Goal: Task Accomplishment & Management: Use online tool/utility

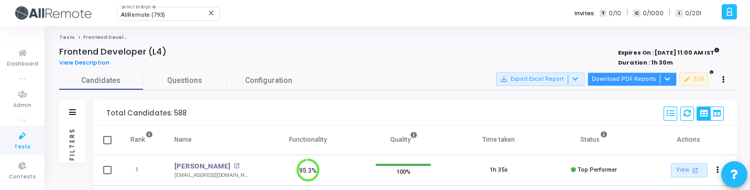
click at [645, 83] on button "Download PDF Reports" at bounding box center [632, 79] width 89 height 14
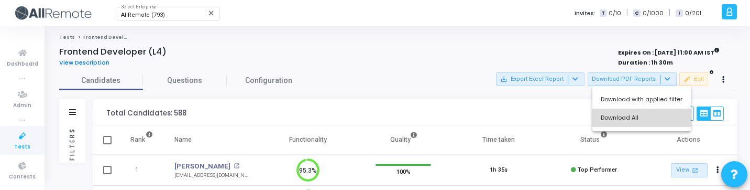
click at [646, 111] on button "Download All" at bounding box center [642, 117] width 99 height 18
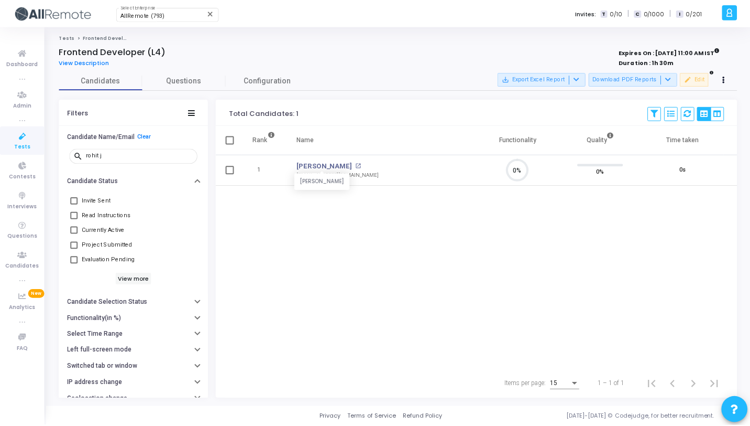
scroll to position [22, 27]
click at [19, 148] on span "Tests" at bounding box center [22, 147] width 16 height 9
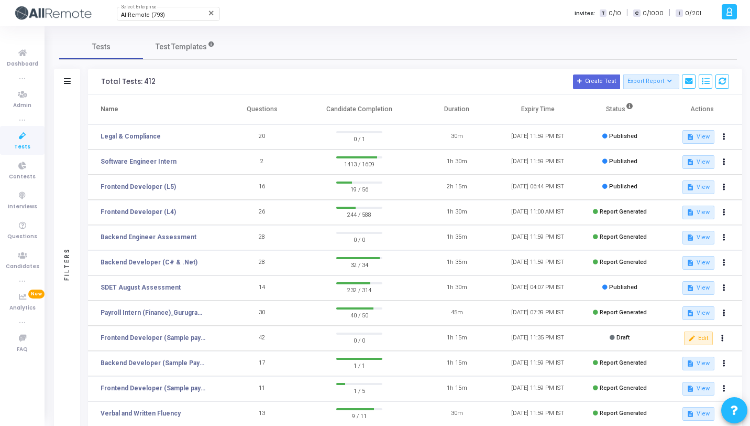
click at [190, 179] on td "Frontend Developer (L5)" at bounding box center [155, 187] width 134 height 25
click at [71, 146] on div "Filters" at bounding box center [67, 263] width 26 height 337
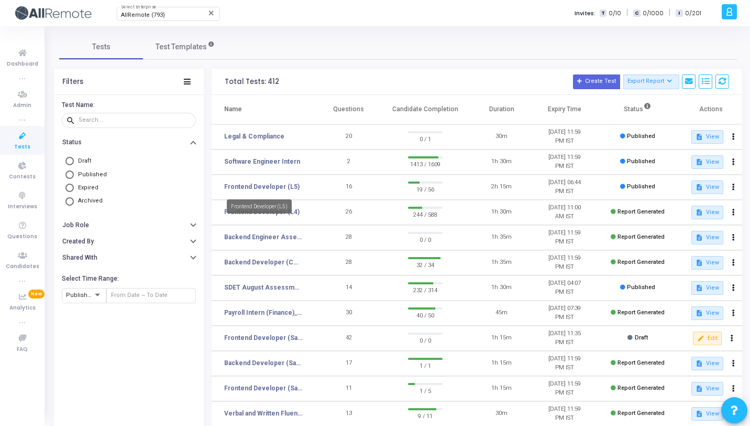
click at [270, 219] on mat-tooltip-component "Frontend Developer (L5)" at bounding box center [260, 206] width 80 height 29
click at [293, 216] on mat-tooltip-component "Frontend Developer (L5)" at bounding box center [260, 206] width 80 height 29
click at [303, 214] on td "Frontend Developer (L4)" at bounding box center [265, 212] width 106 height 25
click at [286, 213] on link "Frontend Developer (L4)" at bounding box center [261, 211] width 75 height 9
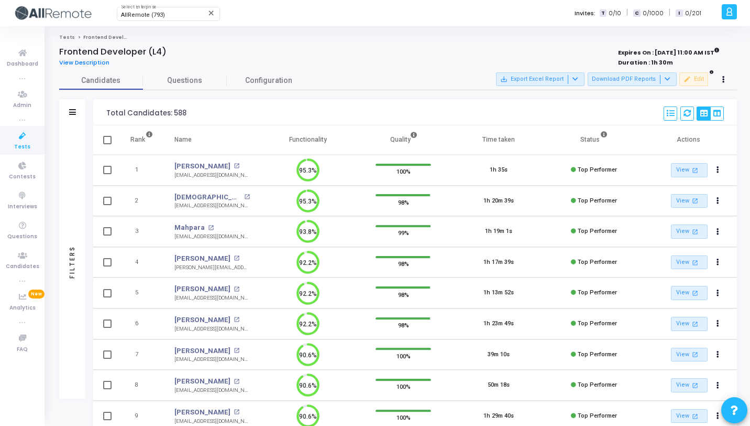
click at [67, 142] on div "Filters" at bounding box center [72, 261] width 26 height 273
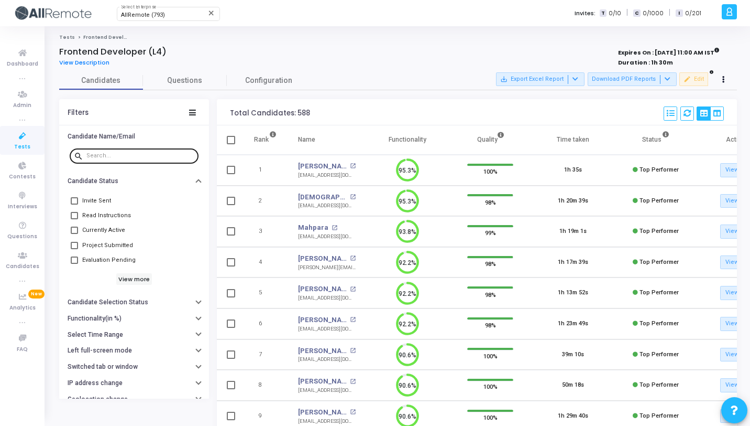
click at [137, 154] on input "text" at bounding box center [140, 156] width 108 height 6
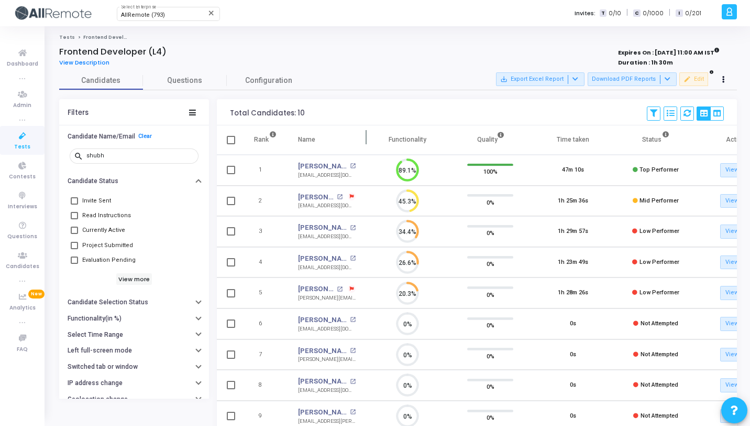
drag, startPoint x: 365, startPoint y: 143, endPoint x: 452, endPoint y: 144, distance: 87.0
click at [372, 144] on span at bounding box center [366, 139] width 10 height 29
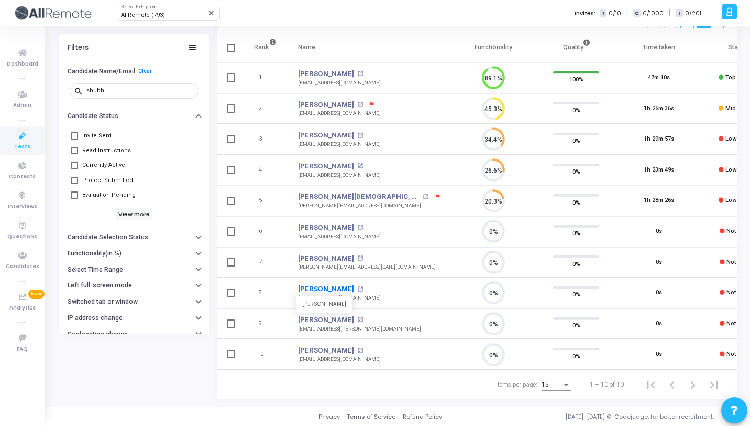
click at [332, 285] on link "Shubham Kumar" at bounding box center [326, 289] width 56 height 10
click at [134, 86] on div "shubh" at bounding box center [140, 90] width 108 height 17
click at [134, 89] on input "shubh" at bounding box center [140, 91] width 108 height 6
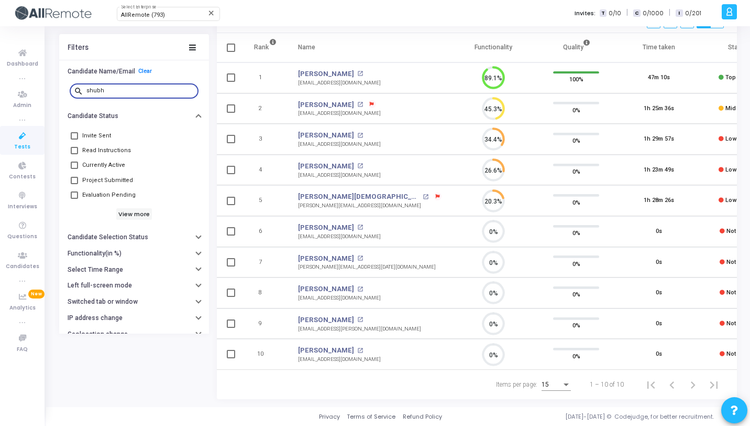
click at [134, 89] on input "shubh" at bounding box center [140, 91] width 108 height 6
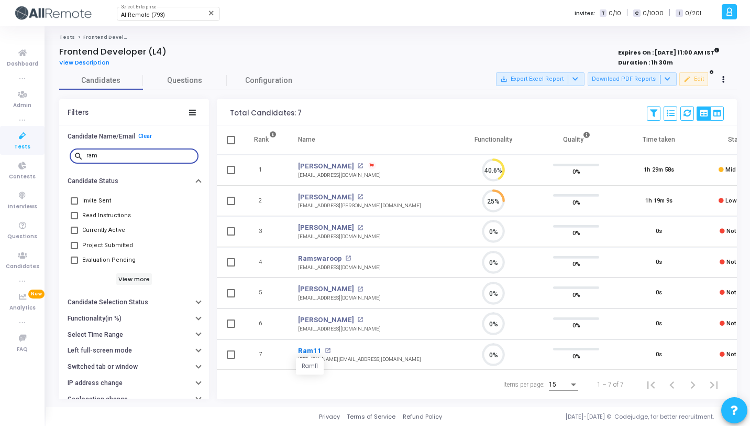
type input "ram"
click at [310, 351] on link "Ram11" at bounding box center [310, 350] width 24 height 10
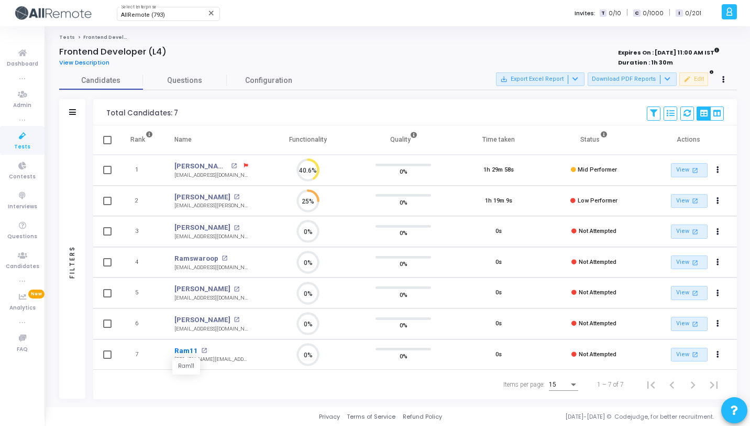
click at [187, 347] on link "Ram11" at bounding box center [187, 350] width 24 height 10
click at [71, 160] on div "Filters" at bounding box center [72, 261] width 26 height 273
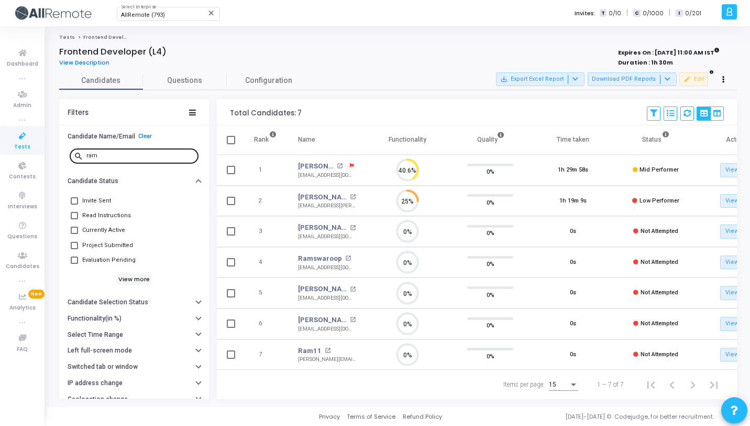
click at [124, 153] on input "ram" at bounding box center [140, 156] width 108 height 6
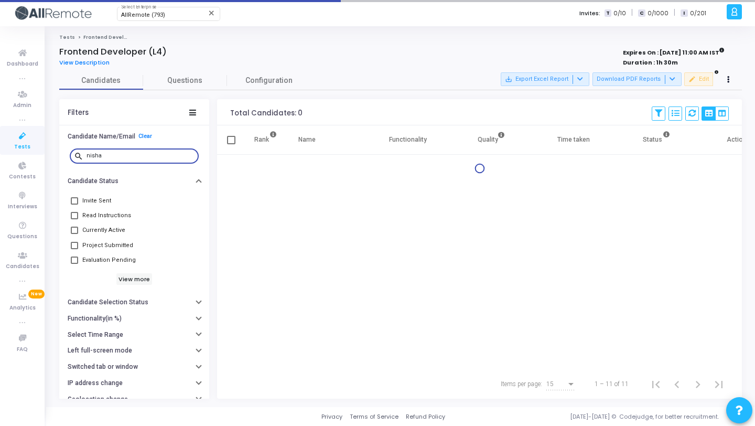
type input "nisha"
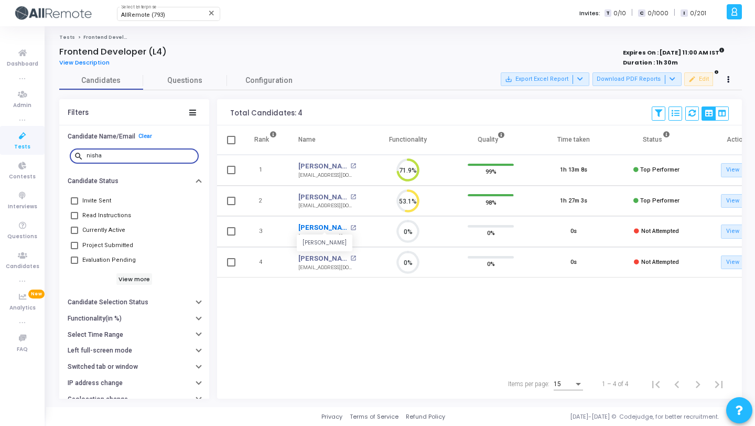
click at [328, 225] on link "[PERSON_NAME]" at bounding box center [322, 227] width 49 height 10
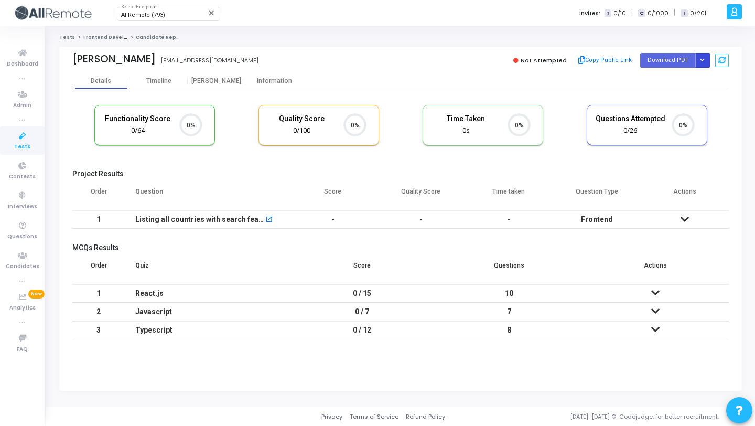
click at [704, 60] on button "Button group with nested dropdown" at bounding box center [702, 60] width 15 height 14
click at [681, 76] on button "Regenerate PDF" at bounding box center [668, 81] width 81 height 17
click at [700, 63] on button "Button group with nested dropdown" at bounding box center [702, 60] width 15 height 14
click at [685, 76] on button "Regenerate PDF" at bounding box center [668, 81] width 81 height 17
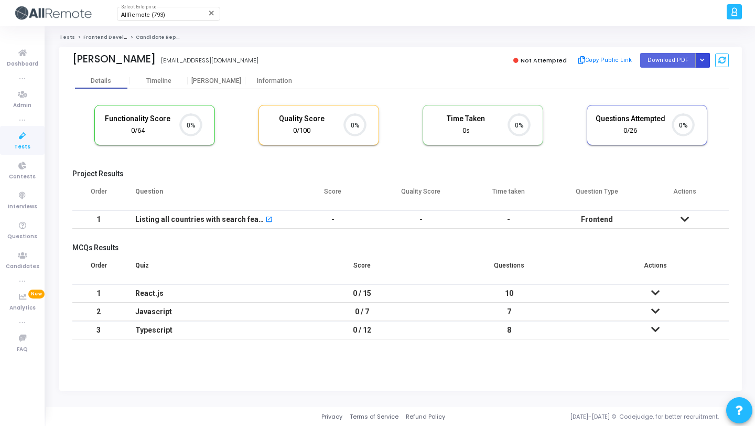
click at [703, 62] on icon "Button group with nested dropdown" at bounding box center [702, 60] width 5 height 5
click at [687, 82] on button "Regenerate PDF" at bounding box center [668, 81] width 81 height 17
